Goal: Information Seeking & Learning: Find contact information

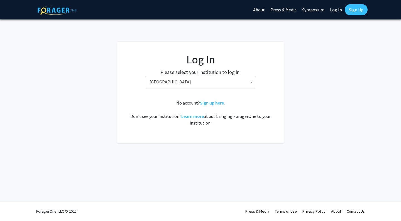
click at [196, 84] on span "[GEOGRAPHIC_DATA]" at bounding box center [201, 81] width 109 height 11
type input "mar"
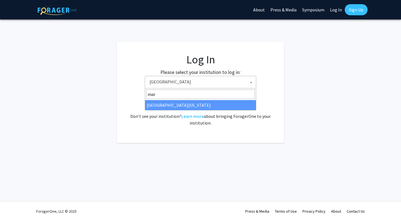
select select "31"
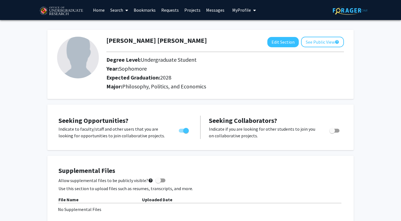
click at [119, 11] on link "Search" at bounding box center [118, 9] width 23 height 19
click at [98, 11] on link "Home" at bounding box center [98, 9] width 17 height 19
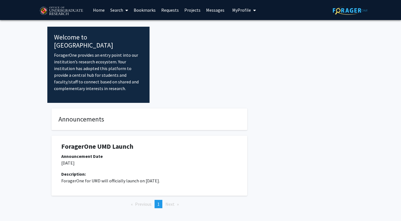
click at [188, 82] on div at bounding box center [251, 65] width 204 height 76
click at [123, 11] on link "Search" at bounding box center [118, 9] width 23 height 19
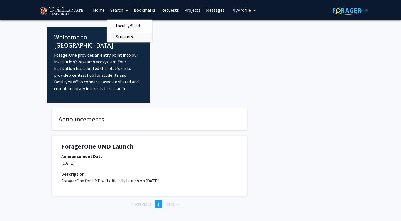
click at [123, 40] on span "Students" at bounding box center [124, 36] width 34 height 11
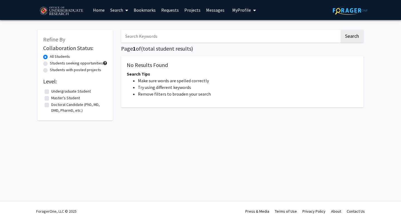
click at [99, 11] on link "Home" at bounding box center [98, 9] width 17 height 19
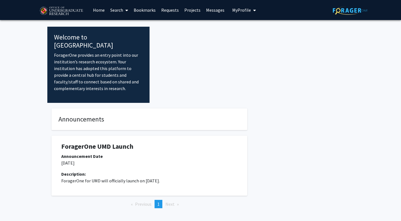
click at [123, 12] on link "Search" at bounding box center [118, 9] width 23 height 19
click at [125, 27] on span "Faculty/Staff" at bounding box center [127, 25] width 41 height 11
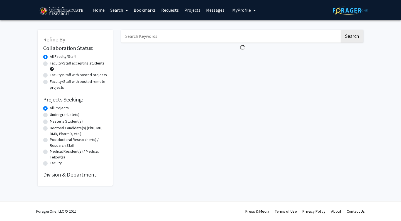
click at [67, 117] on label "Undergraduate(s)" at bounding box center [64, 115] width 29 height 6
click at [53, 115] on input "Undergraduate(s)" at bounding box center [52, 114] width 4 height 4
radio input "true"
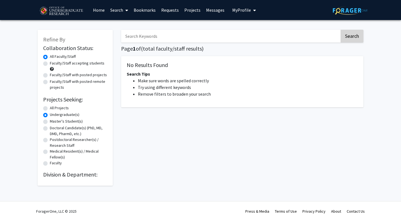
click at [347, 41] on button "Search" at bounding box center [351, 36] width 23 height 13
radio input "true"
click at [193, 11] on link "Projects" at bounding box center [192, 9] width 22 height 19
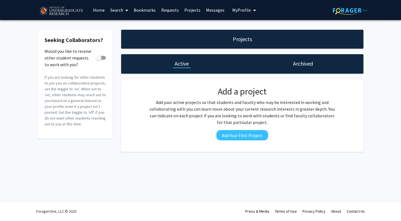
click at [119, 10] on link "Search" at bounding box center [118, 9] width 23 height 19
click at [144, 10] on link "Bookmarks" at bounding box center [145, 9] width 28 height 19
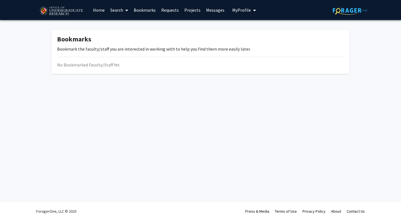
click at [168, 13] on link "Requests" at bounding box center [169, 9] width 23 height 19
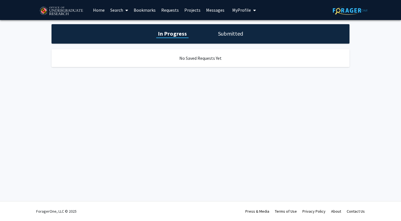
click at [196, 13] on link "Projects" at bounding box center [192, 9] width 22 height 19
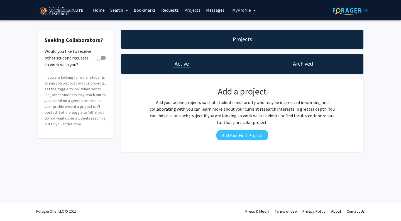
click at [303, 64] on h1 "Archived" at bounding box center [303, 64] width 20 height 8
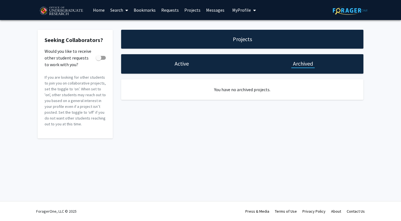
click at [203, 63] on div "Active" at bounding box center [181, 63] width 121 height 19
click at [102, 10] on link "Home" at bounding box center [98, 9] width 17 height 19
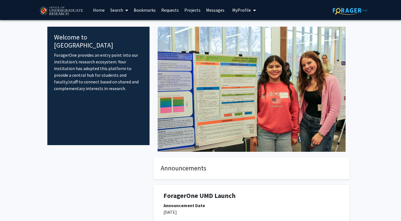
click at [185, 109] on img at bounding box center [251, 89] width 188 height 125
click at [67, 14] on img at bounding box center [61, 11] width 47 height 14
click at [60, 9] on img at bounding box center [61, 11] width 47 height 14
drag, startPoint x: 150, startPoint y: 9, endPoint x: 134, endPoint y: 19, distance: 18.7
click at [67, 102] on div "Welcome to ForagerOne ForagerOne provides an entry point into our institution’s…" at bounding box center [98, 86] width 102 height 119
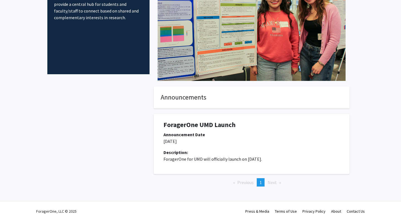
scroll to position [71, 0]
click at [188, 125] on h1 "ForagerOne UMD Launch" at bounding box center [251, 125] width 176 height 8
click at [181, 135] on div "Announcement Date" at bounding box center [251, 134] width 176 height 7
click at [270, 166] on div "Description: ForagerOne for UMD will officially launch on February 14, 2025." at bounding box center [251, 158] width 184 height 18
click at [278, 183] on li "Next page" at bounding box center [274, 182] width 19 height 8
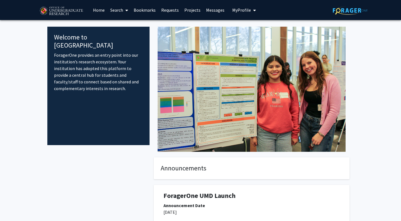
scroll to position [0, 0]
click at [253, 10] on icon "My profile dropdown to access profile and logout" at bounding box center [254, 10] width 3 height 4
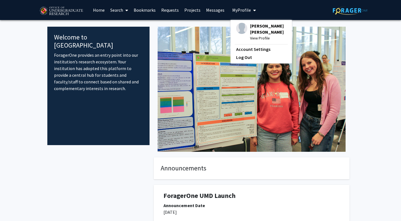
click at [100, 11] on link "Home" at bounding box center [98, 9] width 17 height 19
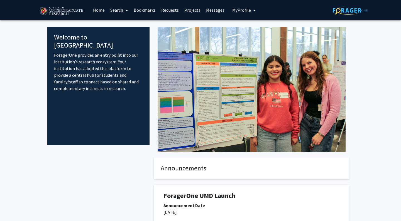
click at [99, 10] on link "Home" at bounding box center [98, 9] width 17 height 19
drag, startPoint x: 80, startPoint y: 97, endPoint x: 79, endPoint y: 104, distance: 6.5
click at [80, 103] on div "Welcome to ForagerOne ForagerOne provides an entry point into our institution’s…" at bounding box center [98, 86] width 102 height 119
click at [58, 102] on div "Welcome to ForagerOne ForagerOne provides an entry point into our institution’s…" at bounding box center [98, 86] width 102 height 119
click at [121, 11] on link "Search" at bounding box center [118, 9] width 23 height 19
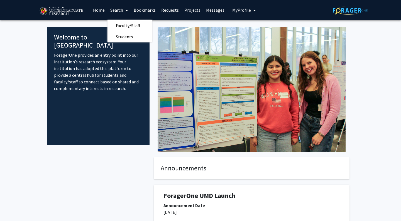
click at [147, 7] on link "Bookmarks" at bounding box center [145, 9] width 28 height 19
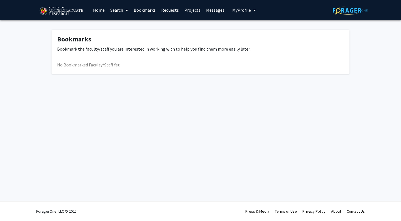
click at [116, 11] on link "Search" at bounding box center [118, 9] width 23 height 19
click at [119, 25] on span "Faculty/Staff" at bounding box center [127, 25] width 41 height 11
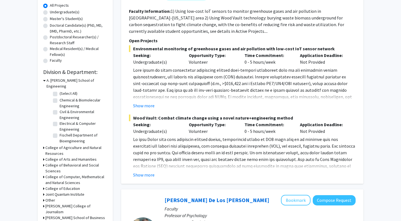
scroll to position [113, 0]
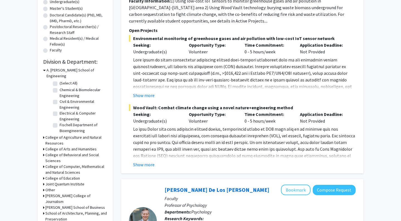
click at [69, 164] on h3 "College of Computer, Mathematical and Natural Sciences" at bounding box center [76, 170] width 62 height 12
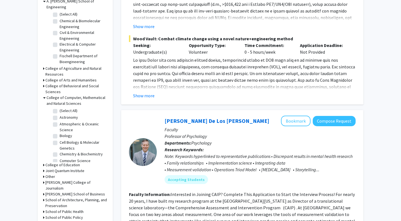
scroll to position [183, 0]
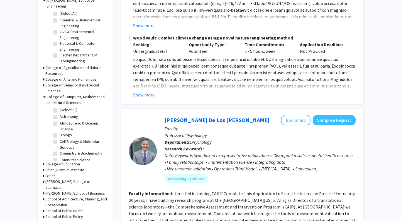
click at [60, 132] on label "Biology" at bounding box center [66, 135] width 13 height 6
click at [60, 132] on input "Biology" at bounding box center [62, 134] width 4 height 4
checkbox input "true"
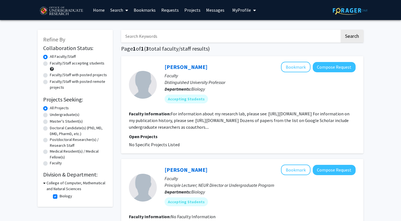
click at [50, 116] on label "Undergraduate(s)" at bounding box center [64, 115] width 29 height 6
click at [50, 115] on input "Undergraduate(s)" at bounding box center [52, 114] width 4 height 4
radio input "true"
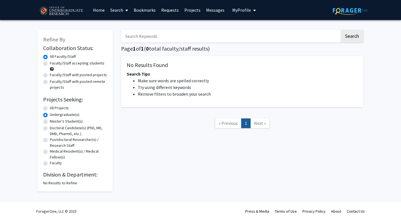
click at [50, 109] on label "All Projects" at bounding box center [59, 108] width 19 height 6
click at [50, 109] on input "All Projects" at bounding box center [52, 107] width 4 height 4
radio input "true"
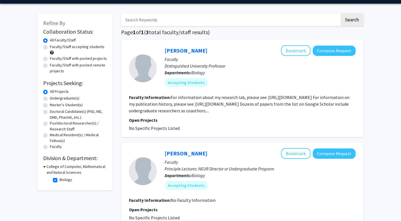
scroll to position [16, 0]
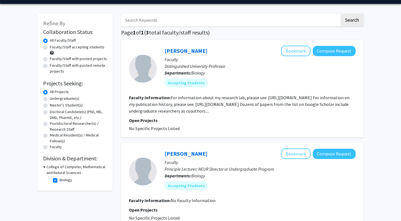
click at [197, 102] on section "Faculty Information: For information about my research lab, please see: https:/…" at bounding box center [242, 104] width 226 height 20
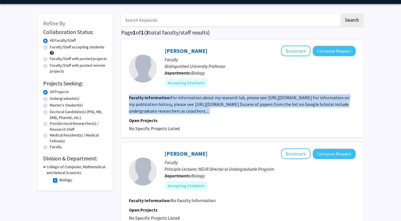
click at [223, 105] on fg-read-more "For information about my research lab, please see: https://science.umd.edu/biol…" at bounding box center [239, 104] width 220 height 19
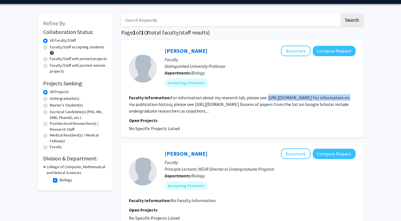
drag, startPoint x: 265, startPoint y: 100, endPoint x: 344, endPoint y: 98, distance: 79.6
click at [344, 98] on fg-read-more "For information about my research lab, please see: https://science.umd.edu/biol…" at bounding box center [239, 104] width 220 height 19
copy fg-read-more "https://science.umd.edu/biology/faganlab/"
click at [174, 129] on span "No Specific Projects Listed" at bounding box center [154, 129] width 51 height 6
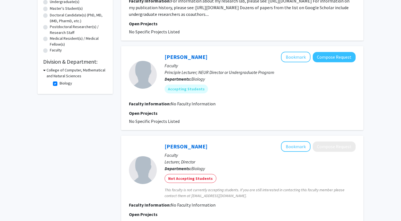
scroll to position [164, 0]
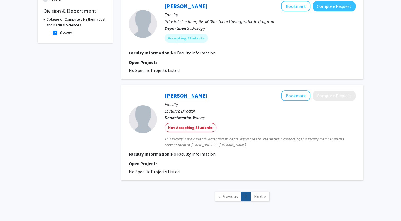
click at [186, 97] on link "Nicholas Fletcher" at bounding box center [185, 95] width 43 height 7
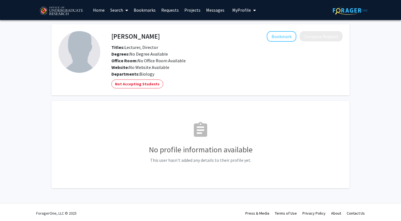
click at [128, 59] on b "Office Room:" at bounding box center [124, 61] width 26 height 6
click at [167, 58] on div "Office Room: No Office Room Available" at bounding box center [226, 60] width 239 height 7
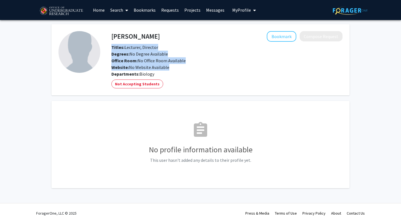
click at [147, 50] on span "Titles: Lecturer, Director" at bounding box center [134, 48] width 47 height 6
